Goal: Information Seeking & Learning: Compare options

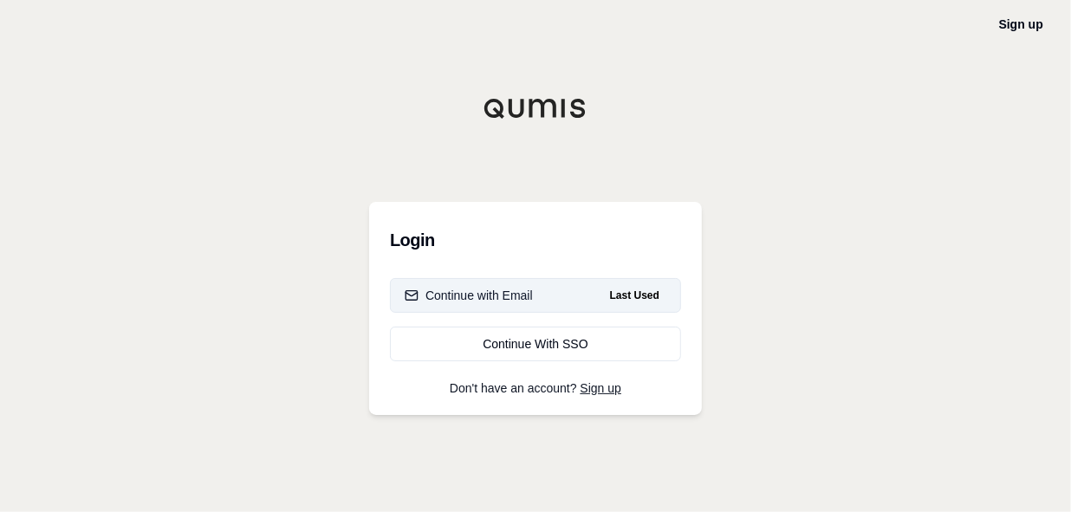
click at [500, 291] on div "Continue with Email" at bounding box center [469, 295] width 128 height 17
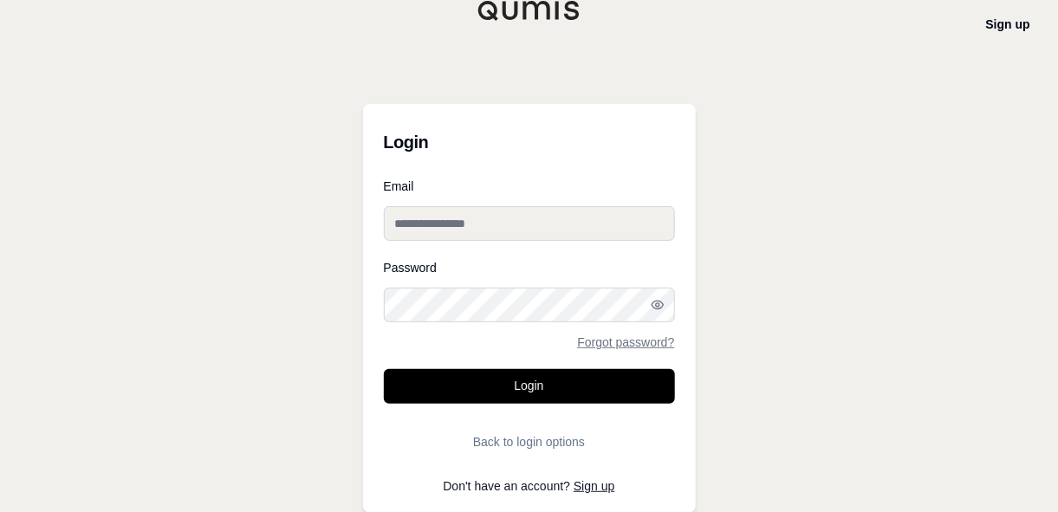
type input "**********"
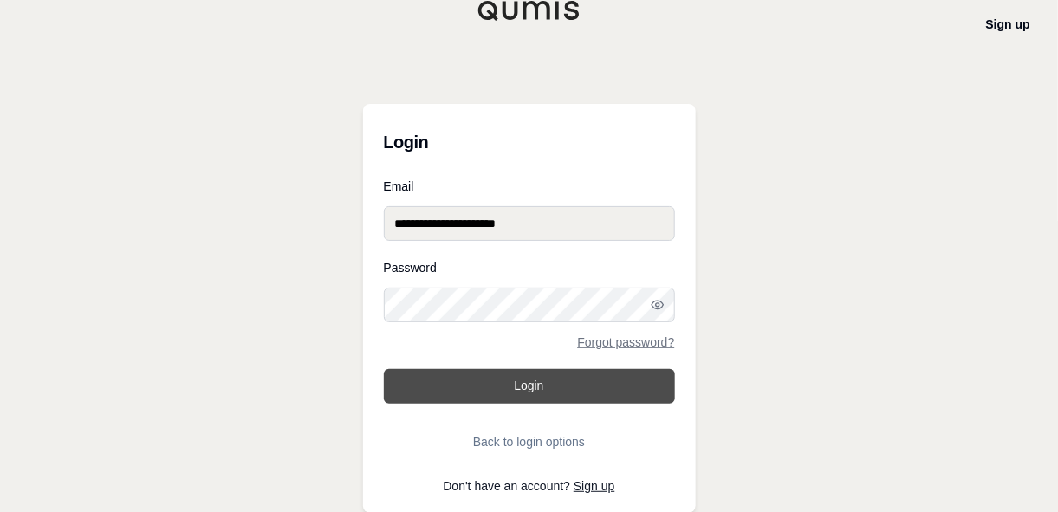
click at [535, 372] on button "Login" at bounding box center [529, 386] width 291 height 35
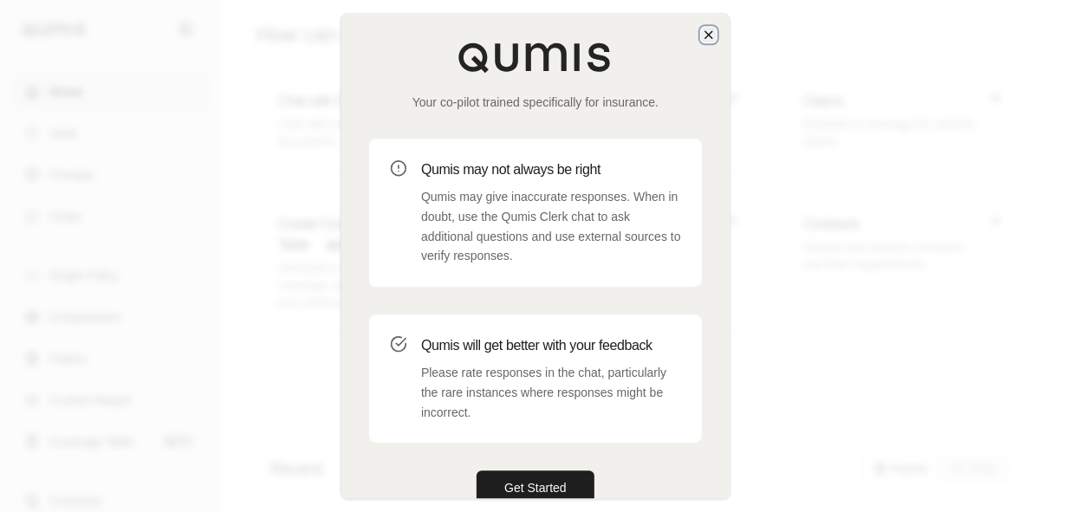
click at [710, 36] on icon "button" at bounding box center [709, 35] width 14 height 14
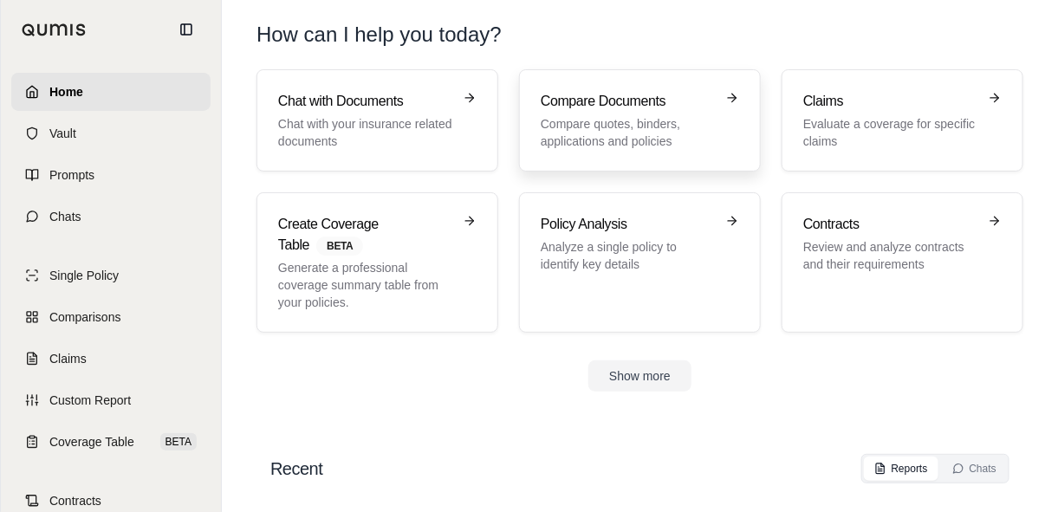
click at [623, 109] on h3 "Compare Documents" at bounding box center [628, 101] width 174 height 21
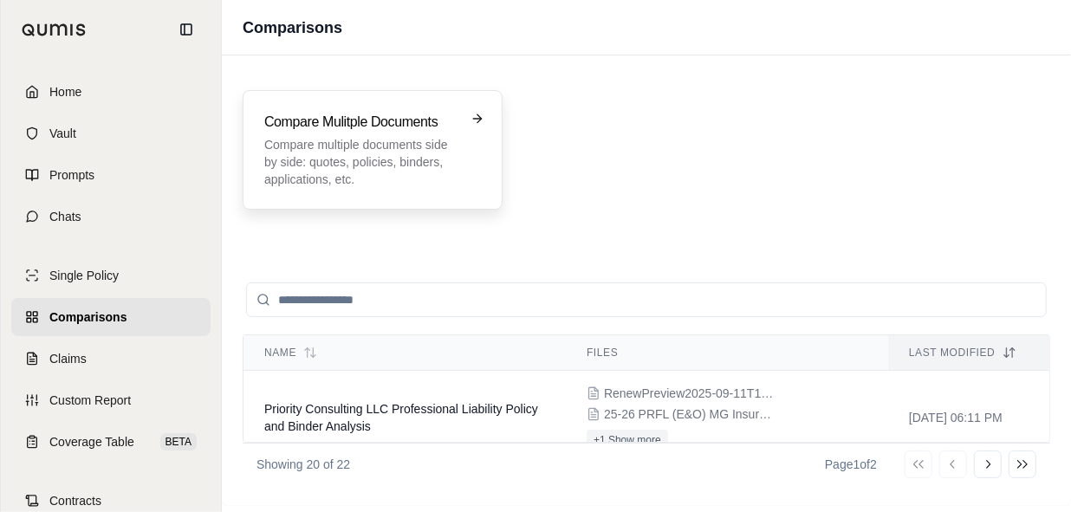
click at [348, 170] on p "Compare multiple documents side by side: quotes, policies, binders, application…" at bounding box center [360, 162] width 192 height 52
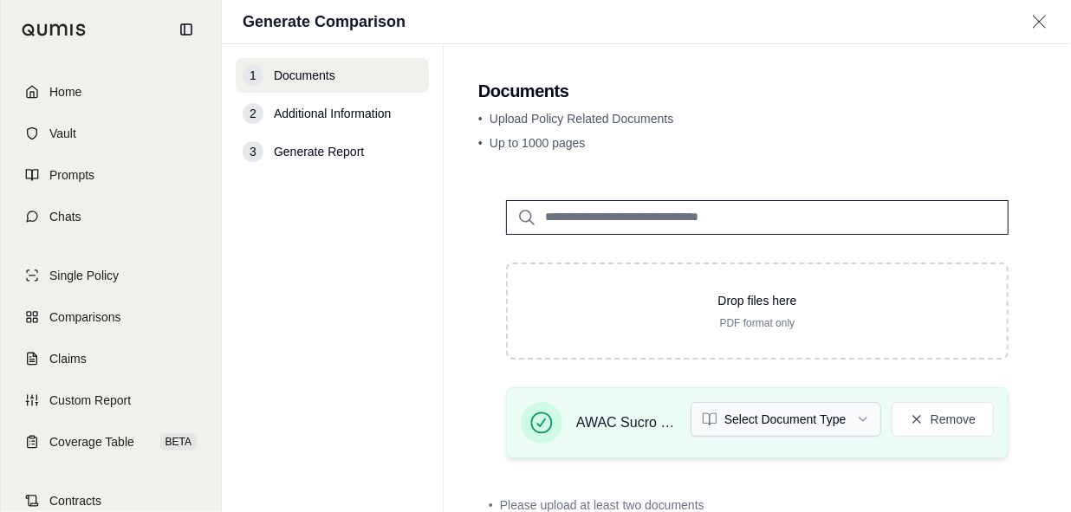
click at [848, 419] on html "Home Vault Prompts Chats Single Policy Comparisons Claims Custom Report Coverag…" at bounding box center [535, 256] width 1071 height 512
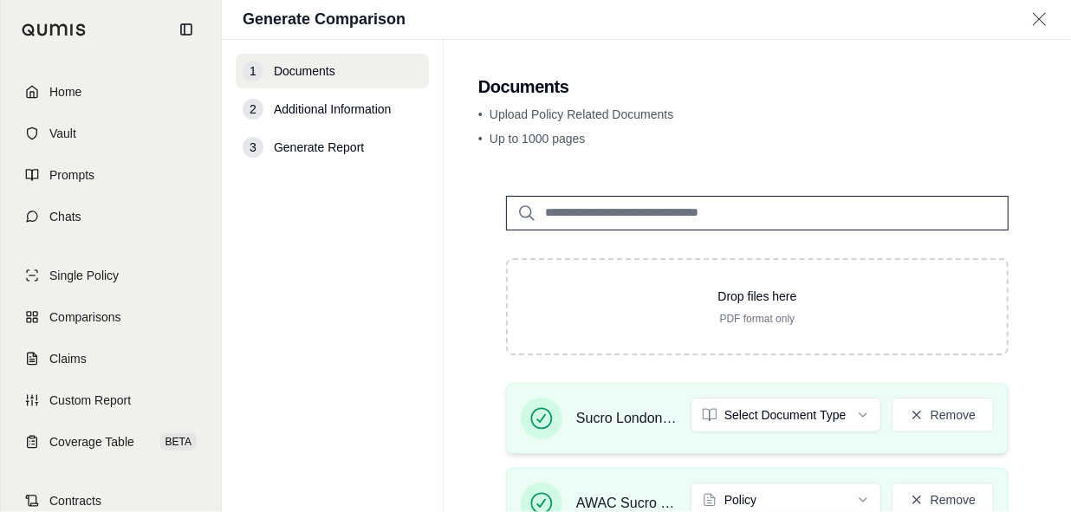
scroll to position [187, 0]
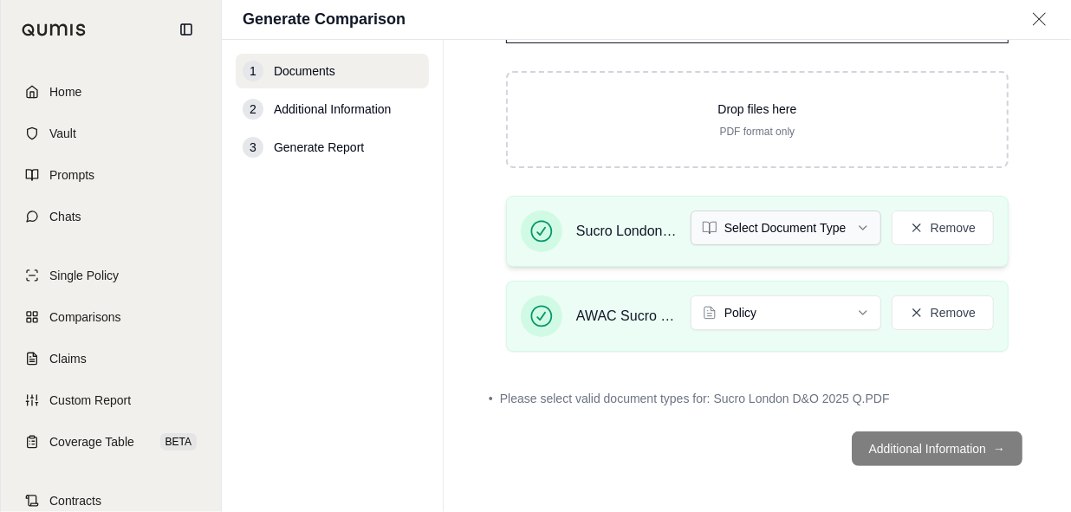
click at [844, 232] on html "Home Vault Prompts Chats Single Policy Comparisons Claims Custom Report Coverag…" at bounding box center [535, 256] width 1071 height 512
click at [943, 442] on footer "Additional Information →" at bounding box center [757, 449] width 558 height 62
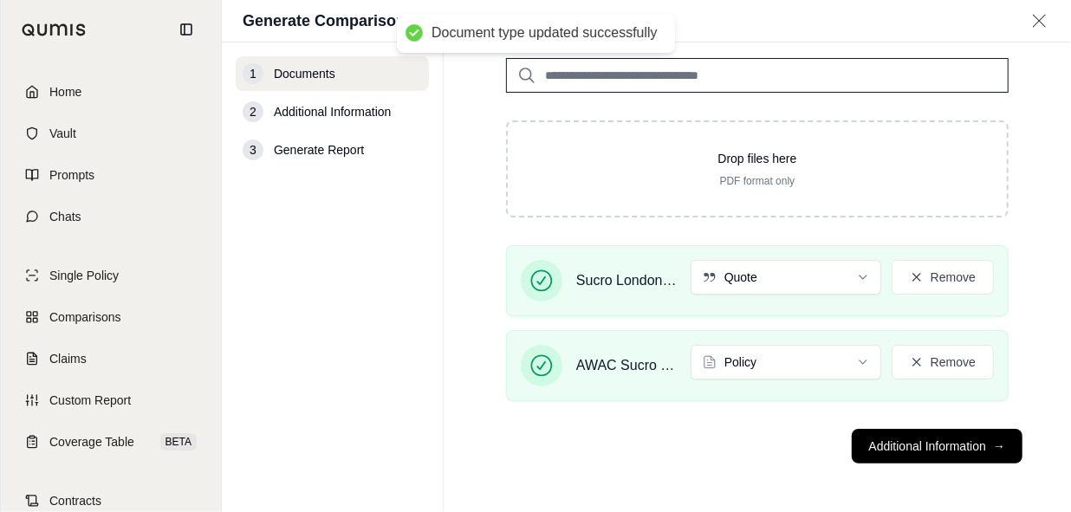
scroll to position [139, 0]
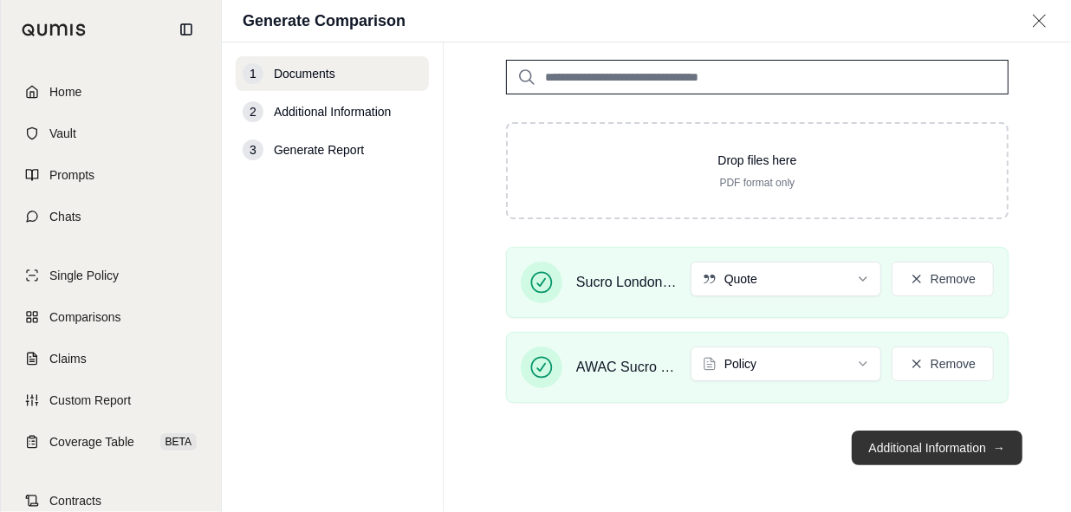
click at [937, 452] on button "Additional Information →" at bounding box center [937, 448] width 171 height 35
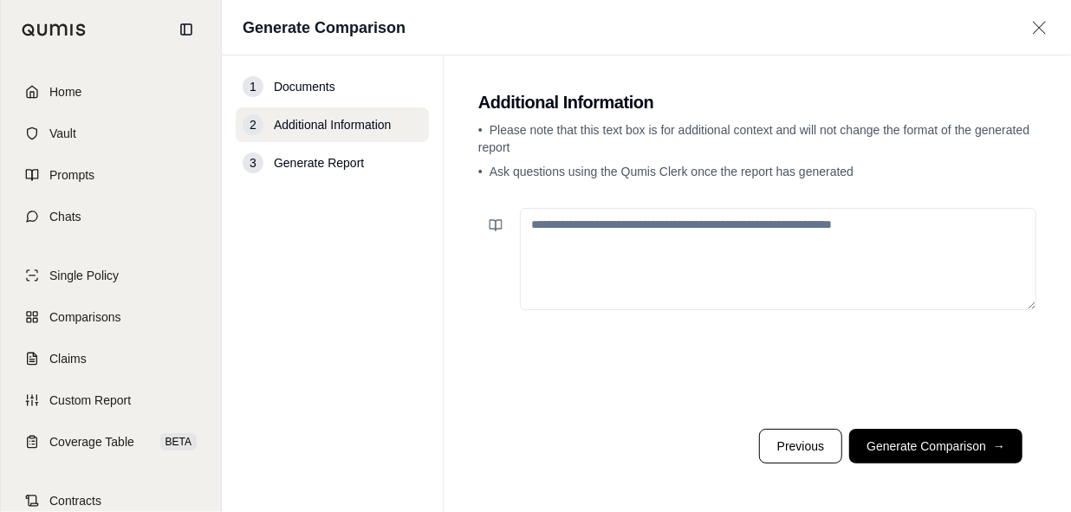
click at [719, 260] on textarea at bounding box center [778, 259] width 516 height 102
click at [717, 256] on textarea at bounding box center [778, 259] width 516 height 102
click at [753, 224] on textarea "**********" at bounding box center [778, 258] width 516 height 101
click at [866, 224] on textarea "**********" at bounding box center [778, 258] width 516 height 101
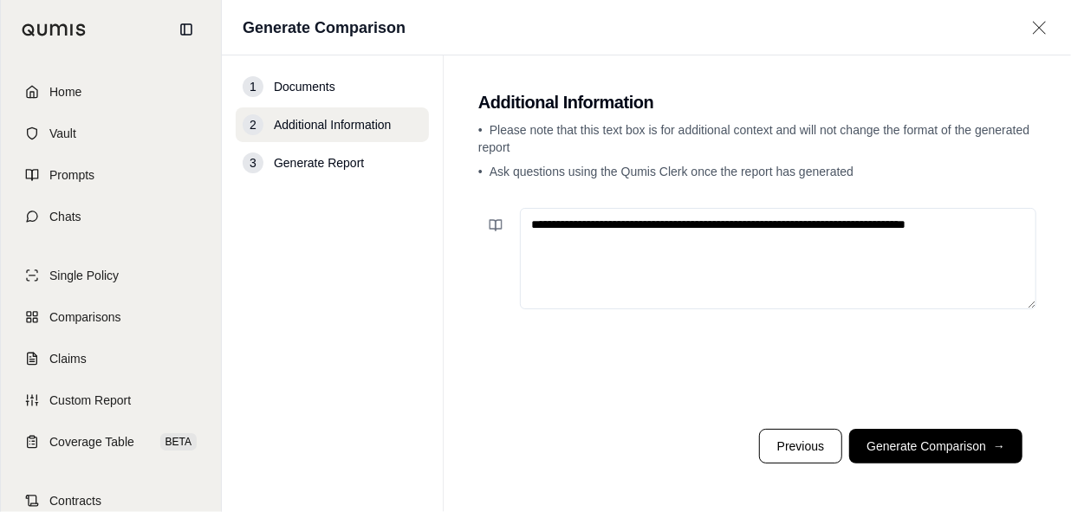
click at [1020, 224] on textarea "**********" at bounding box center [778, 258] width 516 height 101
paste textarea "**********"
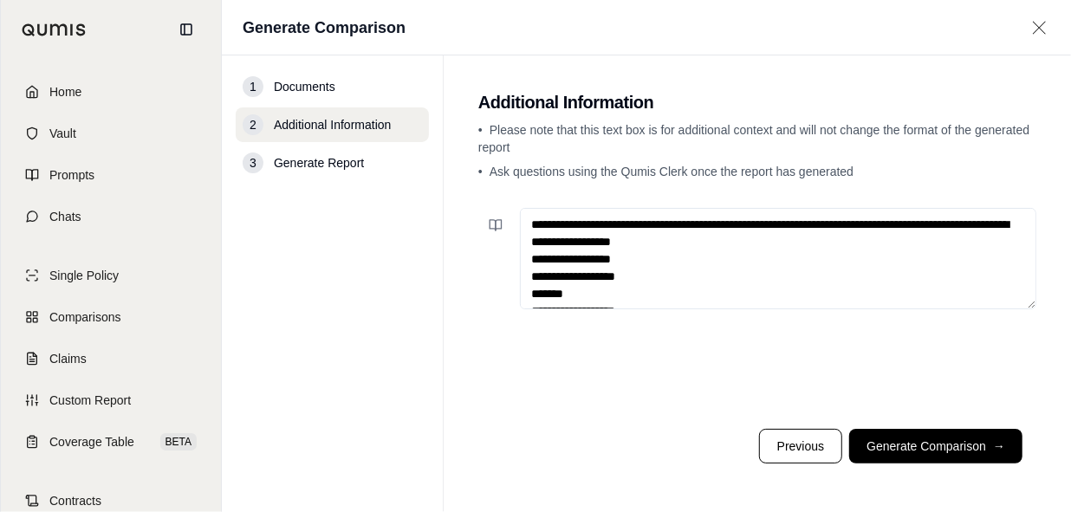
click at [704, 237] on textarea at bounding box center [778, 258] width 516 height 101
click at [737, 244] on textarea at bounding box center [778, 258] width 516 height 101
click at [789, 245] on textarea at bounding box center [778, 258] width 516 height 101
type textarea "**********"
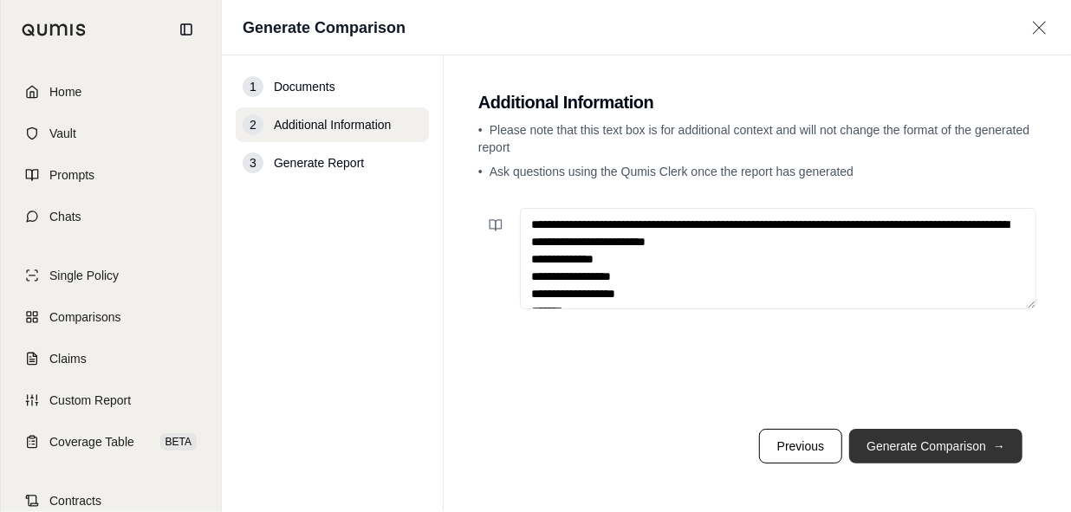
click at [940, 440] on button "Generate Comparison →" at bounding box center [935, 446] width 173 height 35
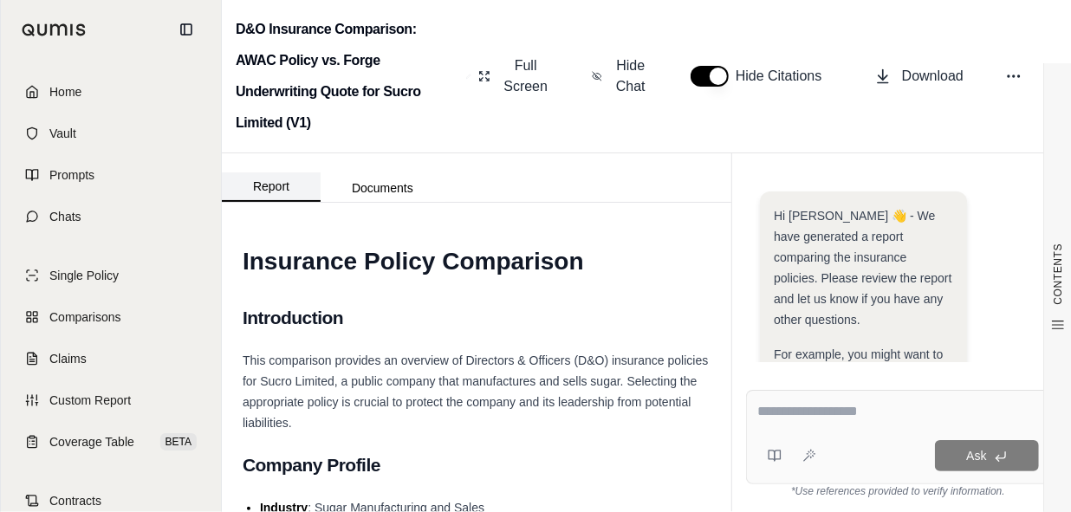
scroll to position [379, 0]
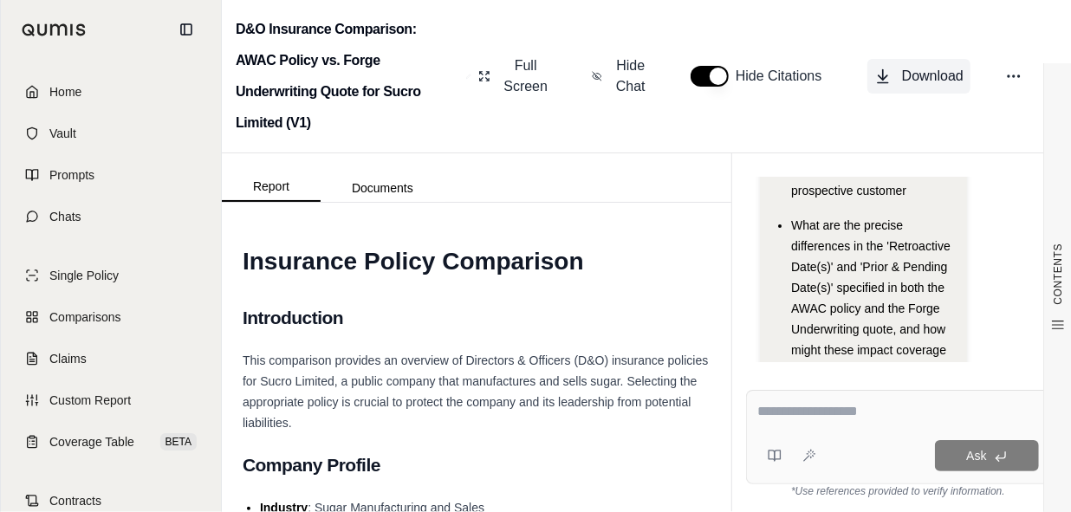
click at [931, 66] on span "Download" at bounding box center [933, 76] width 62 height 21
click at [800, 273] on span "What are the precise differences in the 'Retroactive Date(s)' and 'Prior & Pend…" at bounding box center [870, 297] width 159 height 159
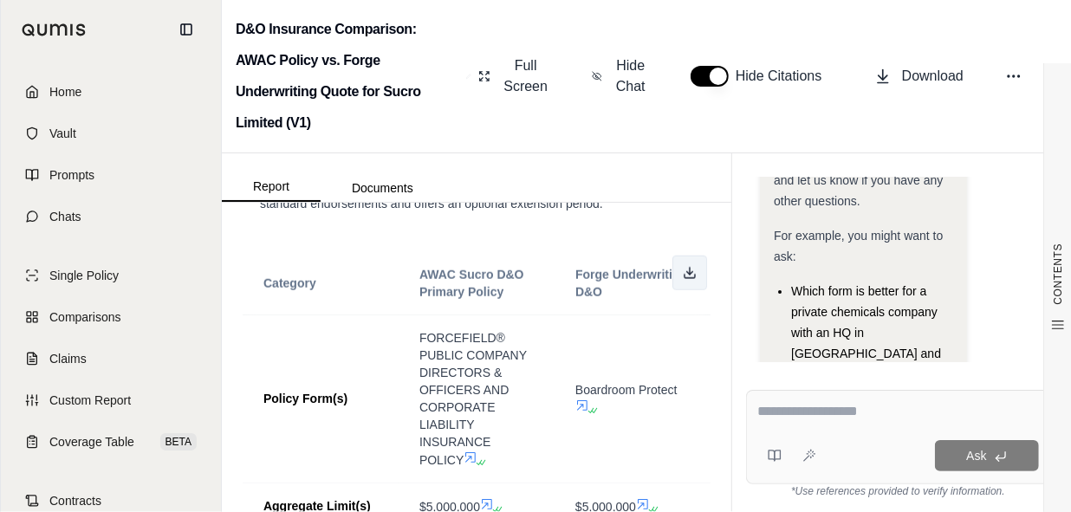
scroll to position [794, 0]
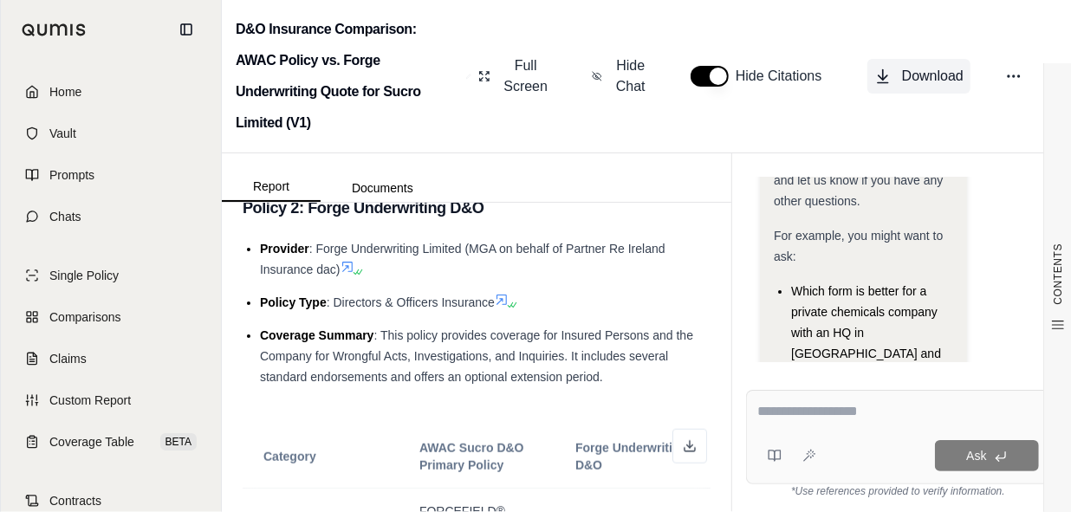
click at [916, 66] on span "Download" at bounding box center [933, 76] width 62 height 21
click at [684, 429] on button at bounding box center [689, 446] width 35 height 35
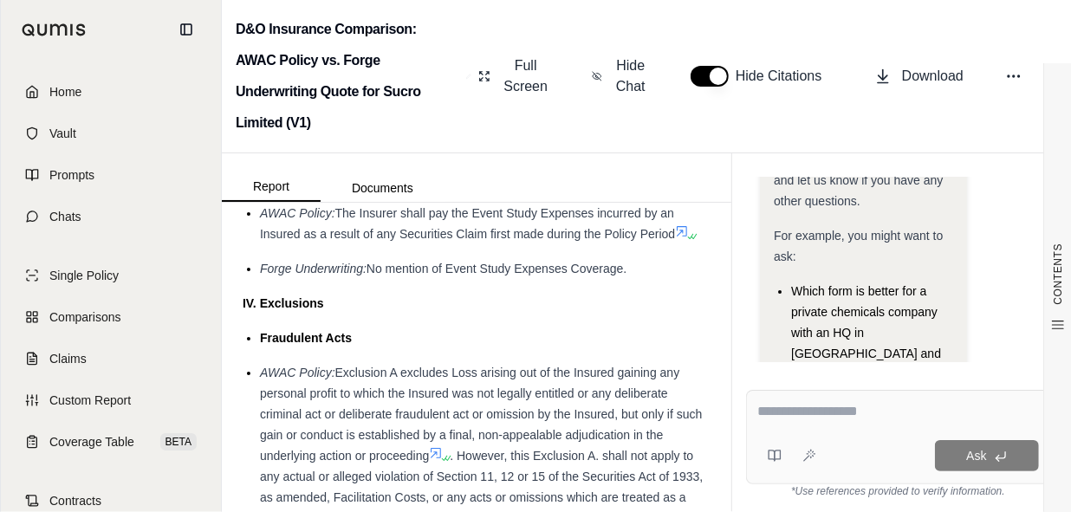
scroll to position [15747, 0]
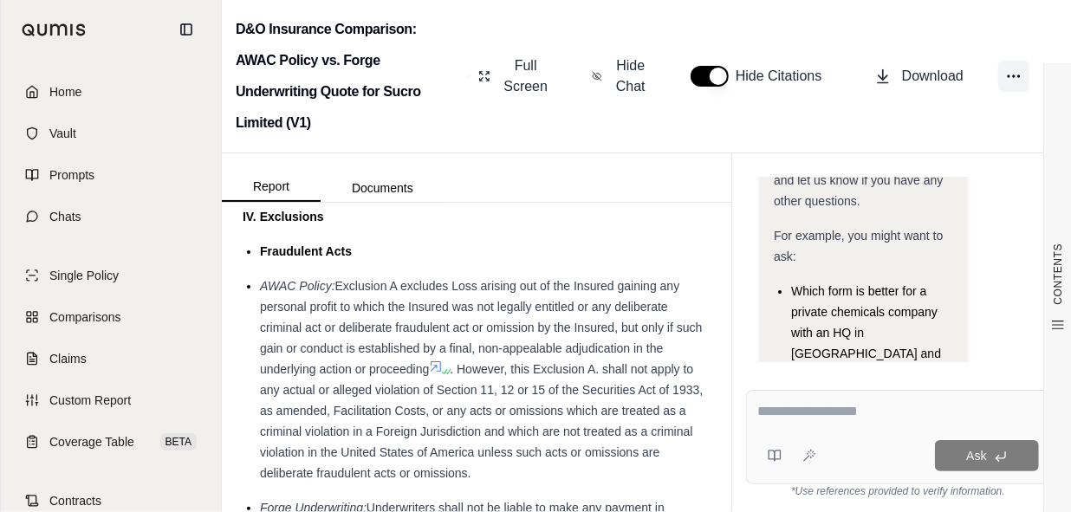
click at [1015, 75] on circle at bounding box center [1014, 76] width 2 height 2
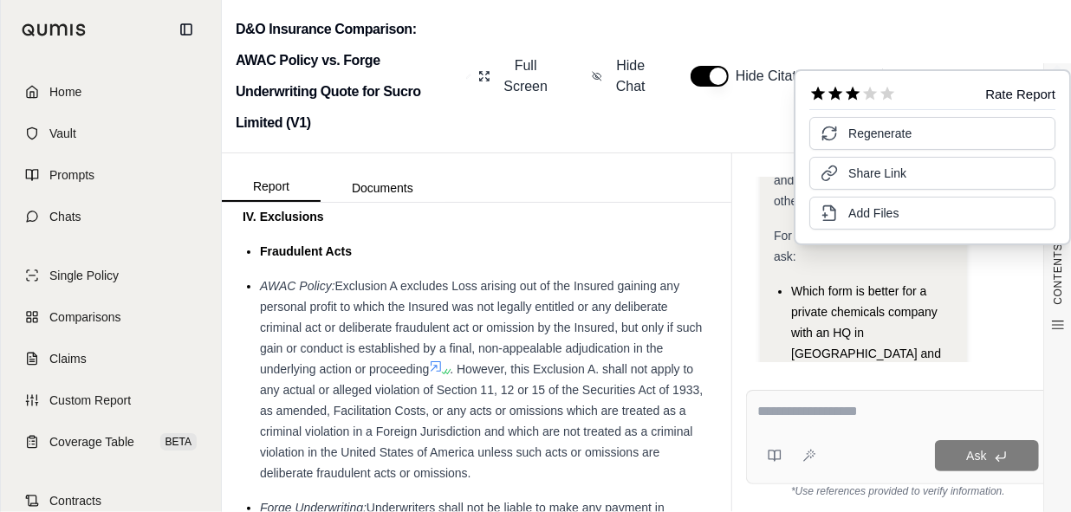
click at [854, 94] on icon at bounding box center [853, 94] width 15 height 14
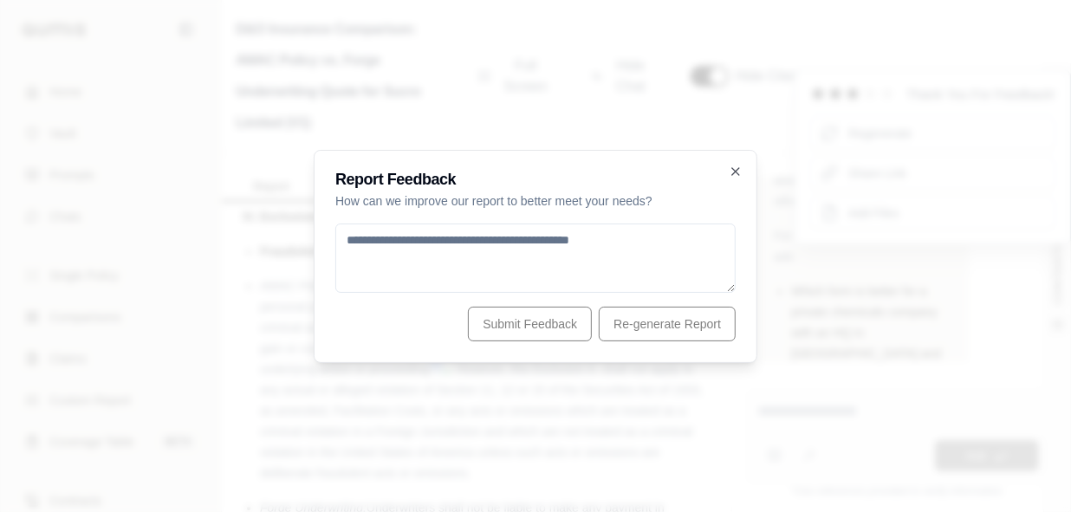
click at [977, 88] on div at bounding box center [535, 256] width 1071 height 512
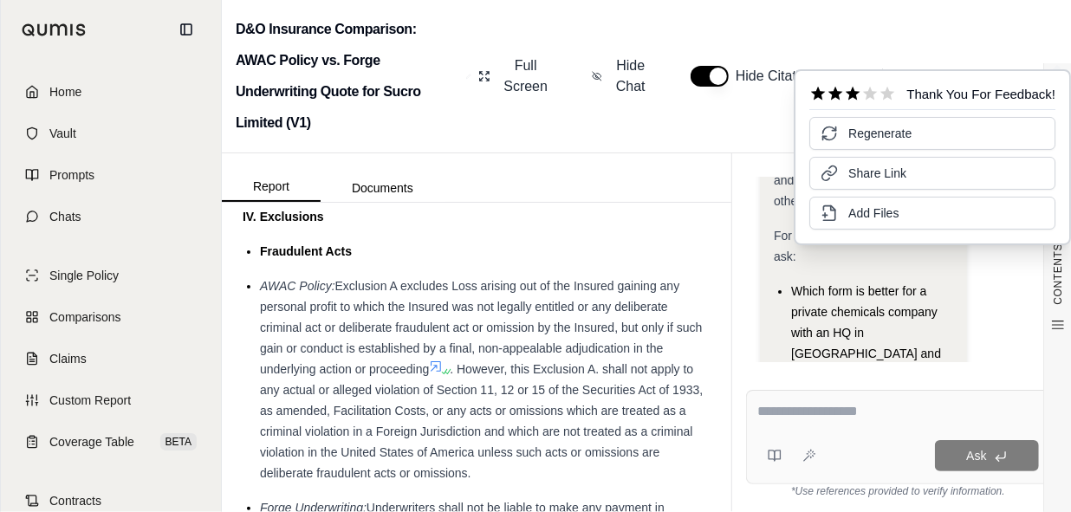
click at [977, 88] on div "Thank You For Feedback!" at bounding box center [981, 94] width 149 height 13
click at [853, 94] on icon at bounding box center [853, 94] width 15 height 14
click at [953, 94] on div "Thank You For Feedback!" at bounding box center [981, 94] width 149 height 13
click at [844, 92] on icon at bounding box center [852, 93] width 17 height 17
click at [837, 95] on icon at bounding box center [835, 94] width 15 height 14
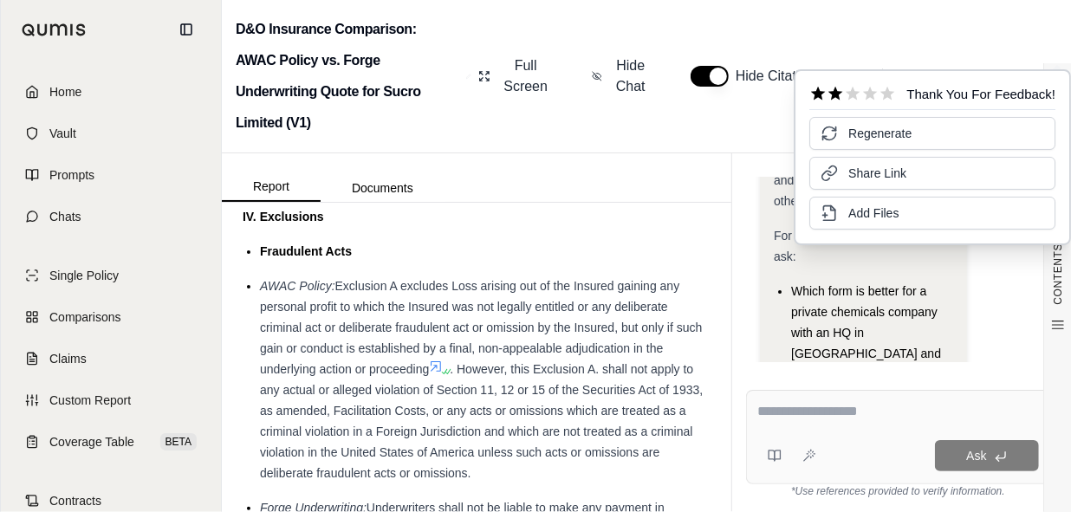
click at [854, 94] on icon at bounding box center [853, 94] width 15 height 14
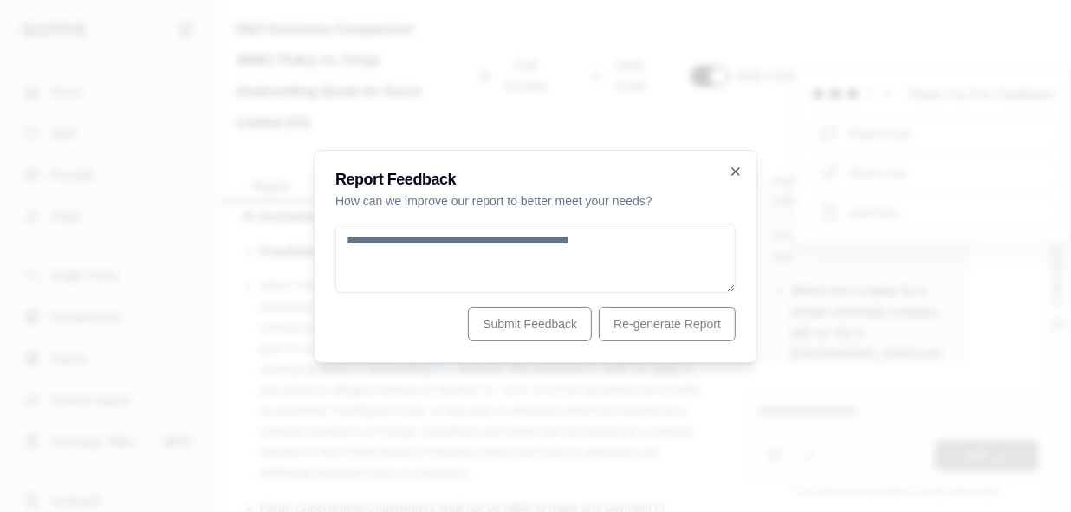
click at [568, 247] on textarea at bounding box center [535, 258] width 400 height 69
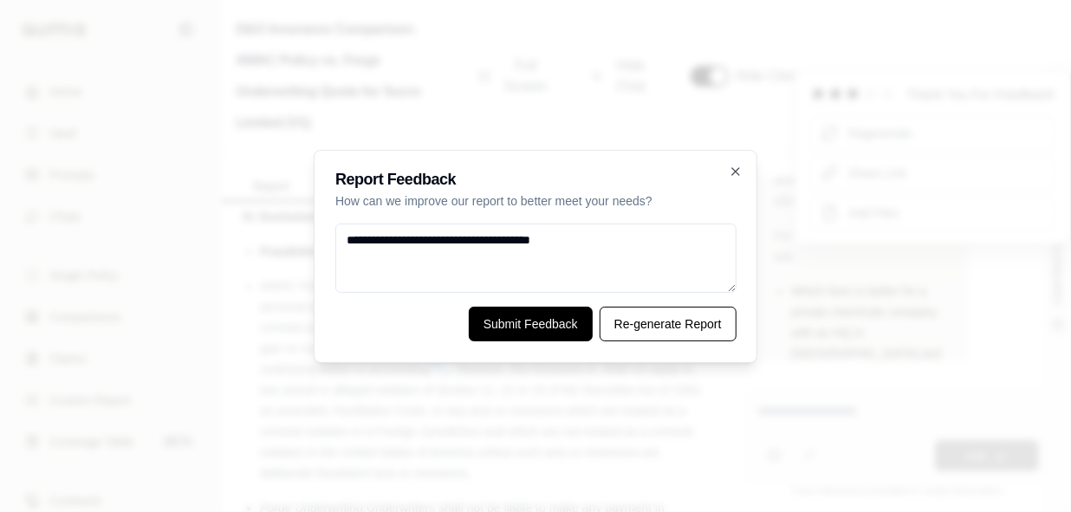
type textarea "**********"
click at [551, 326] on button "Submit Feedback" at bounding box center [531, 324] width 124 height 35
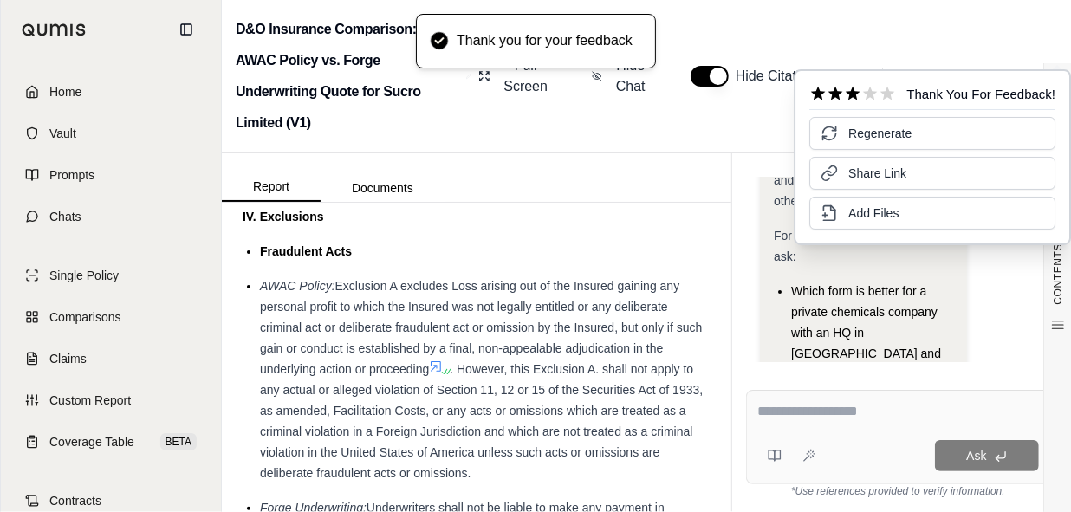
click at [618, 153] on div "Report Documents" at bounding box center [476, 177] width 509 height 49
